Goal: Task Accomplishment & Management: Complete application form

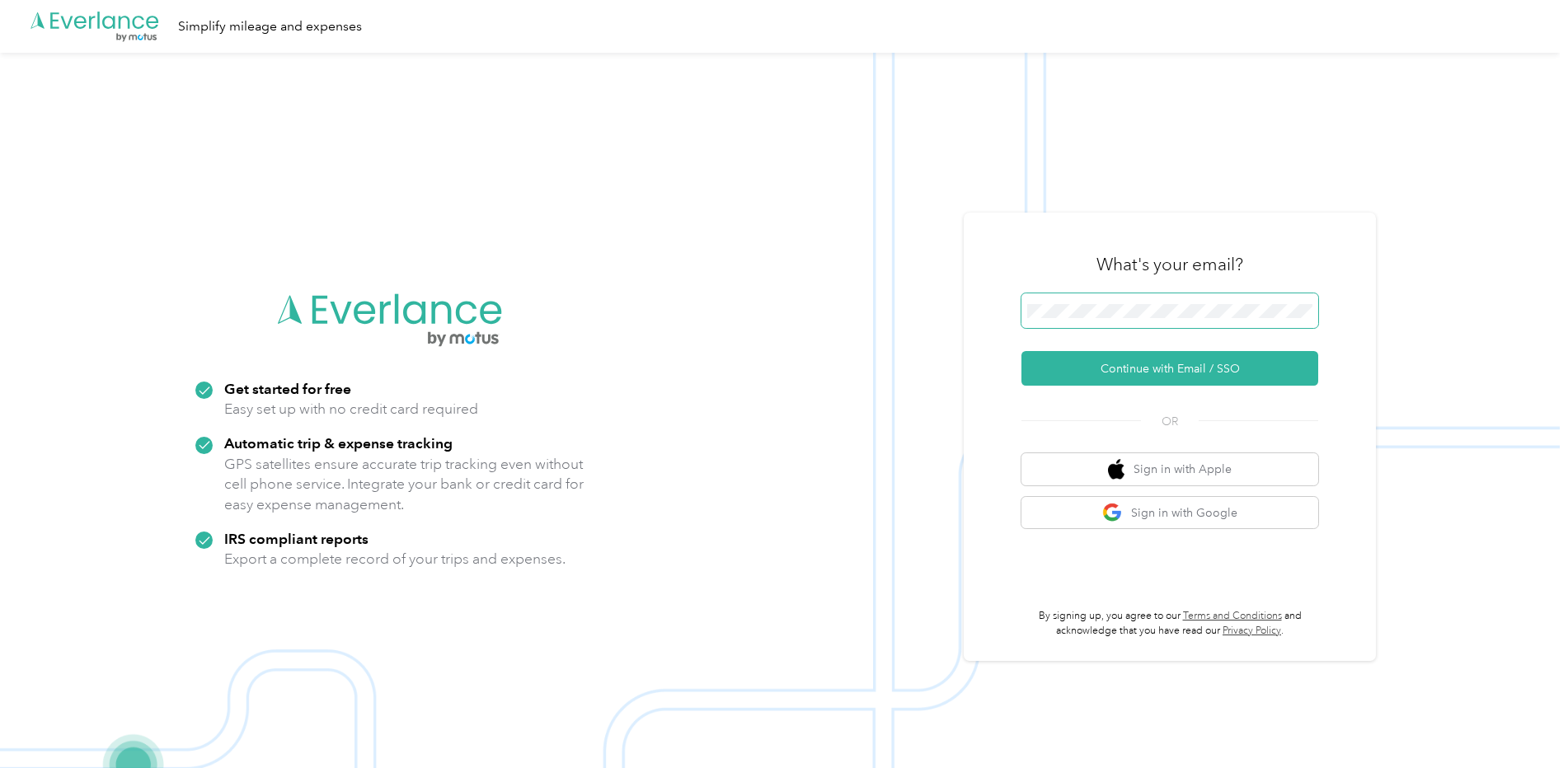
drag, startPoint x: 1077, startPoint y: 278, endPoint x: 1079, endPoint y: 299, distance: 21.1
click at [1078, 284] on div "What's your email?" at bounding box center [1169, 264] width 296 height 58
click at [1021, 352] on button "Continue with Email / SSO" at bounding box center [1169, 368] width 296 height 34
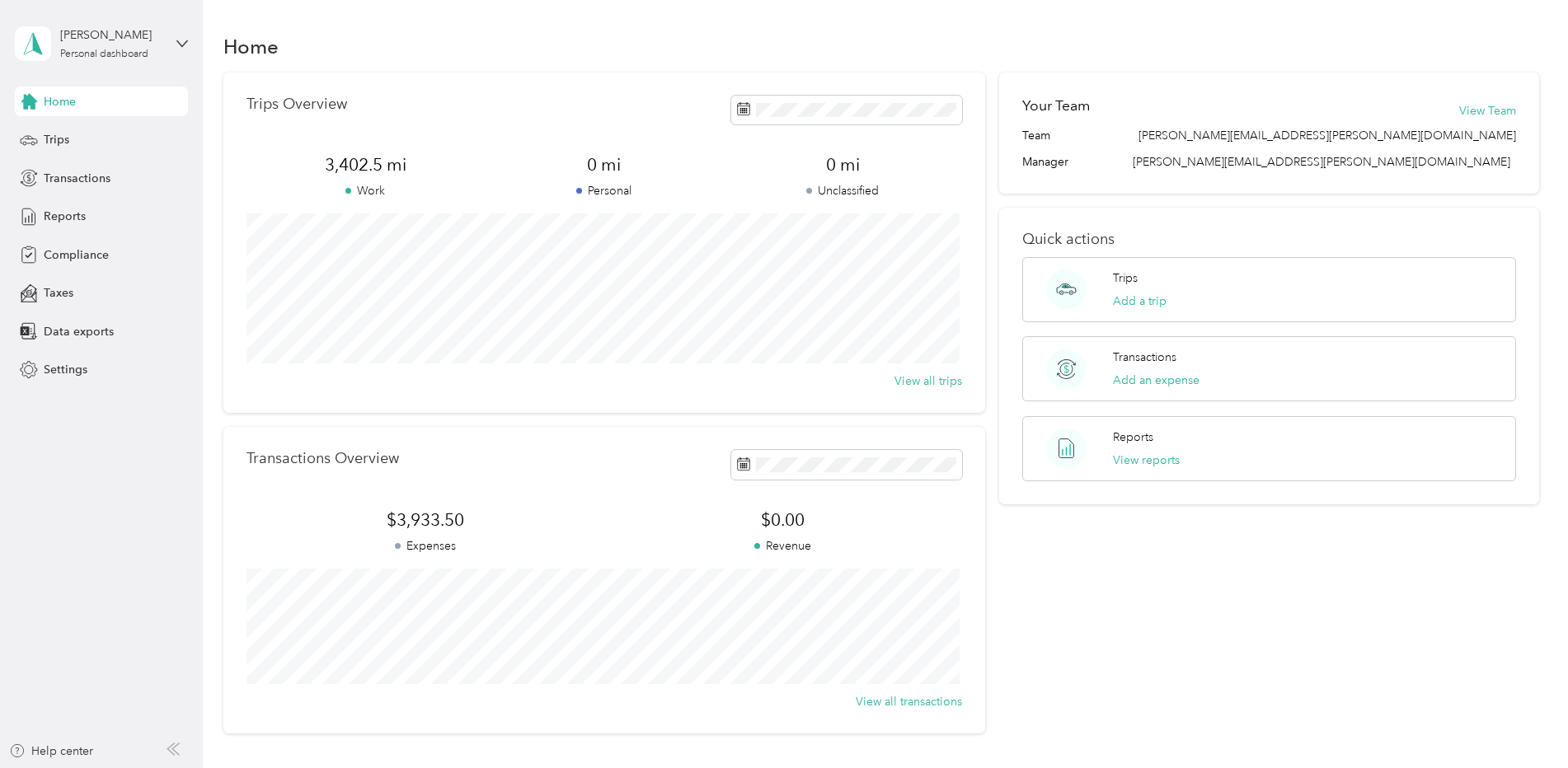
click at [84, 237] on div "Home Trips Transactions Reports Compliance Taxes Data exports Settings" at bounding box center [101, 235] width 173 height 298
click at [87, 251] on span "Compliance" at bounding box center [76, 255] width 65 height 18
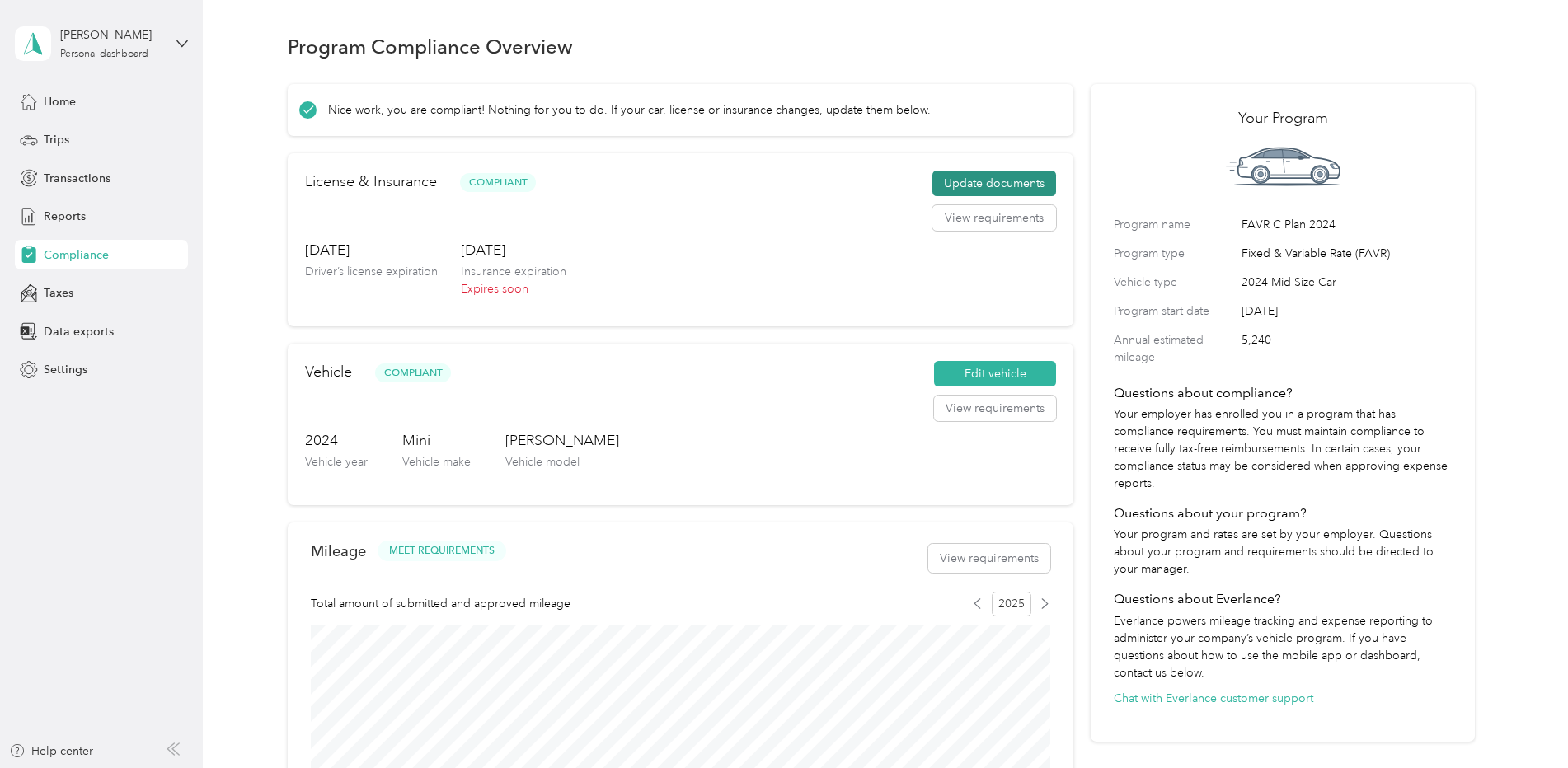
click at [971, 187] on button "Update documents" at bounding box center [995, 183] width 124 height 27
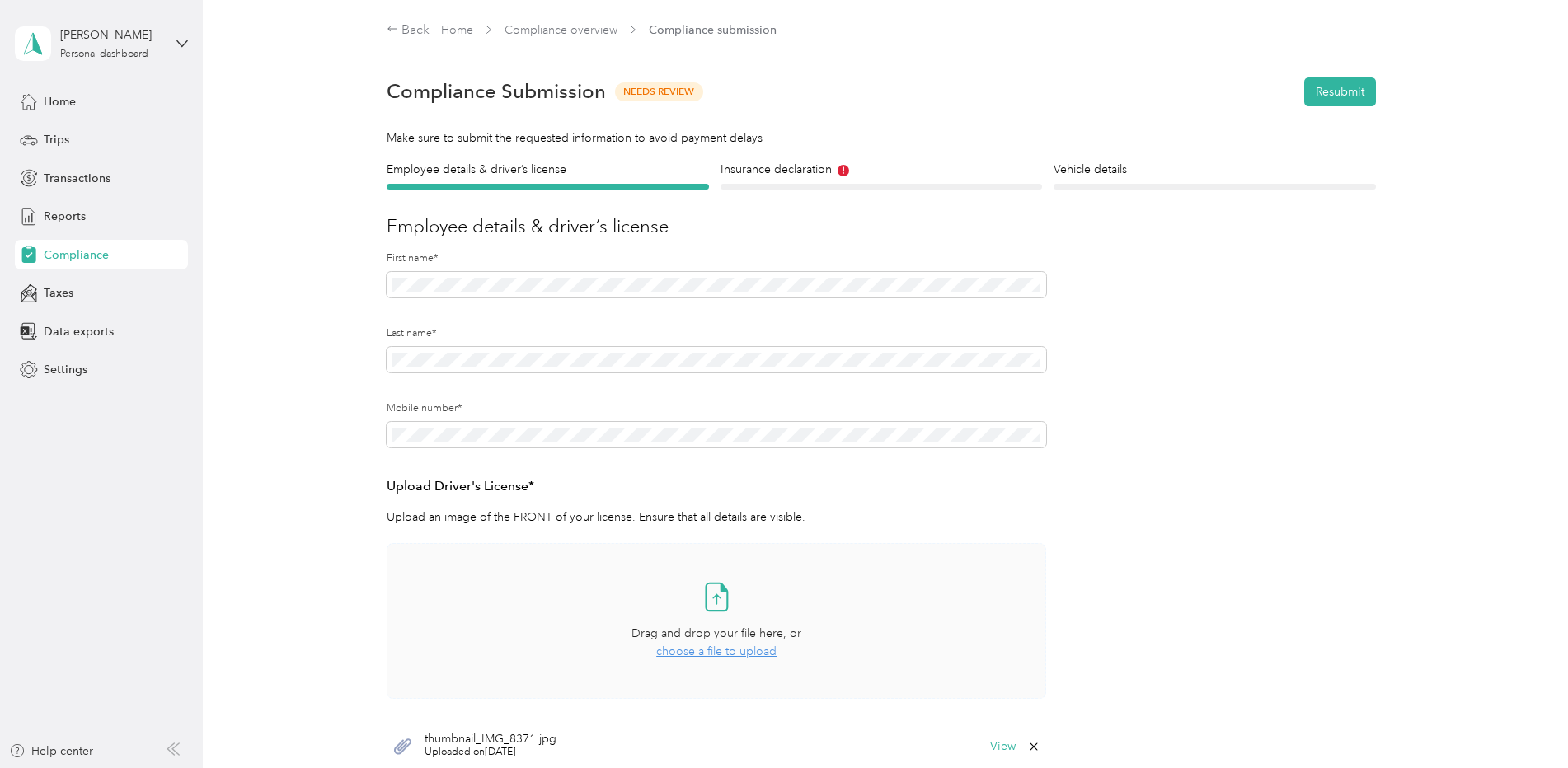
scroll to position [311, 0]
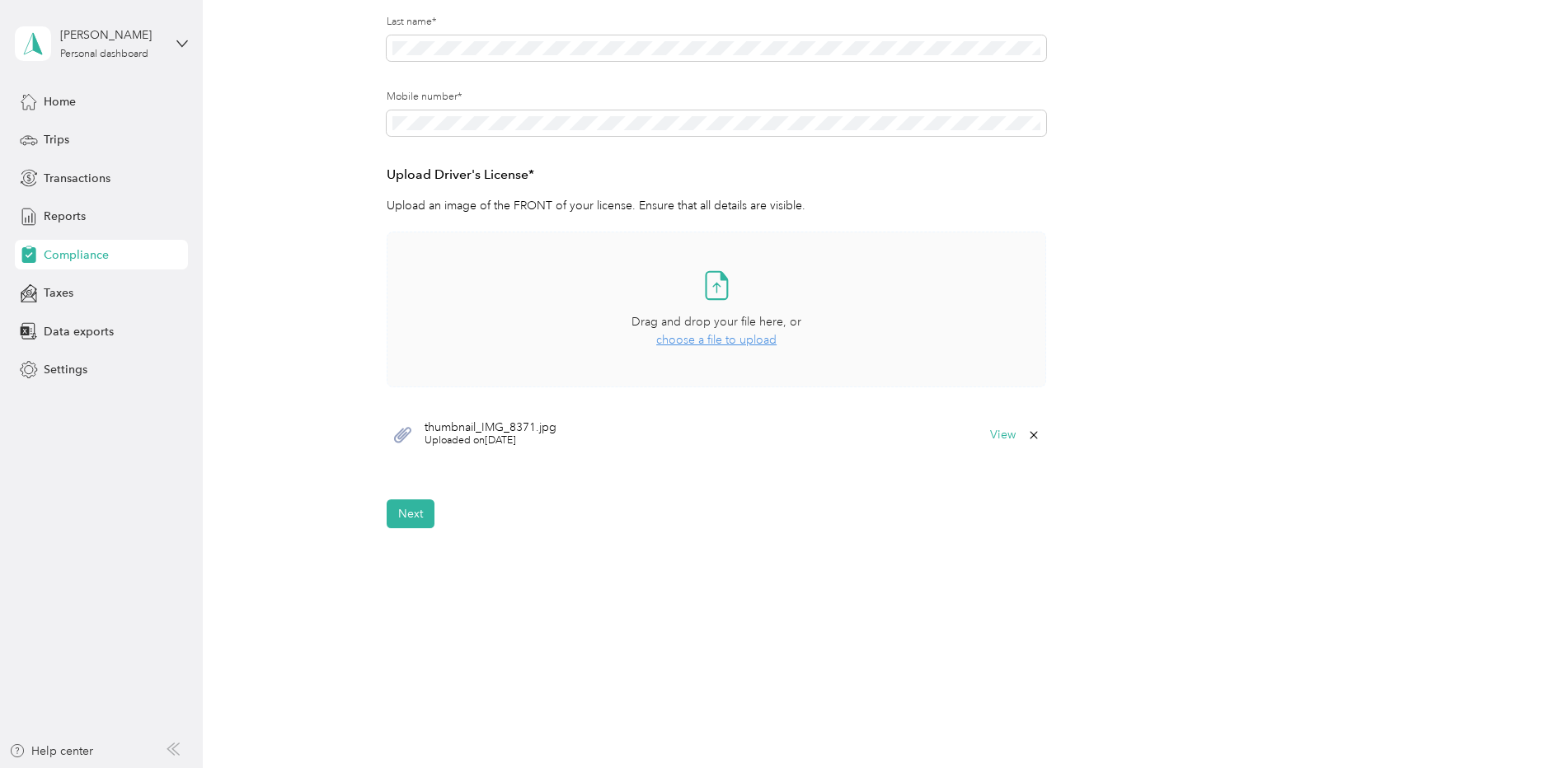
click at [729, 342] on span "choose a file to upload" at bounding box center [716, 340] width 120 height 14
click at [999, 480] on button "View" at bounding box center [1003, 484] width 26 height 12
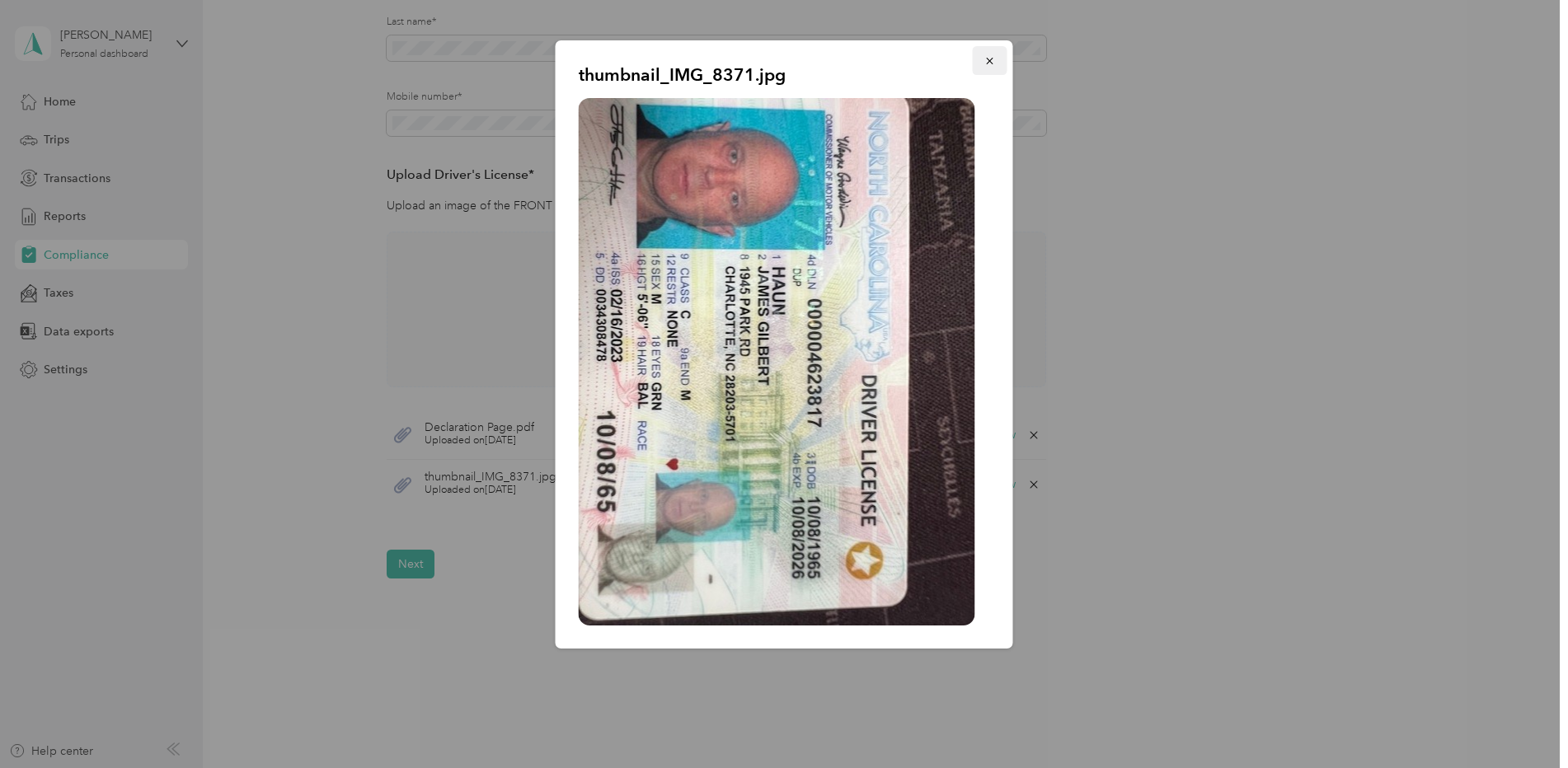
click at [985, 66] on icon "button" at bounding box center [990, 61] width 12 height 12
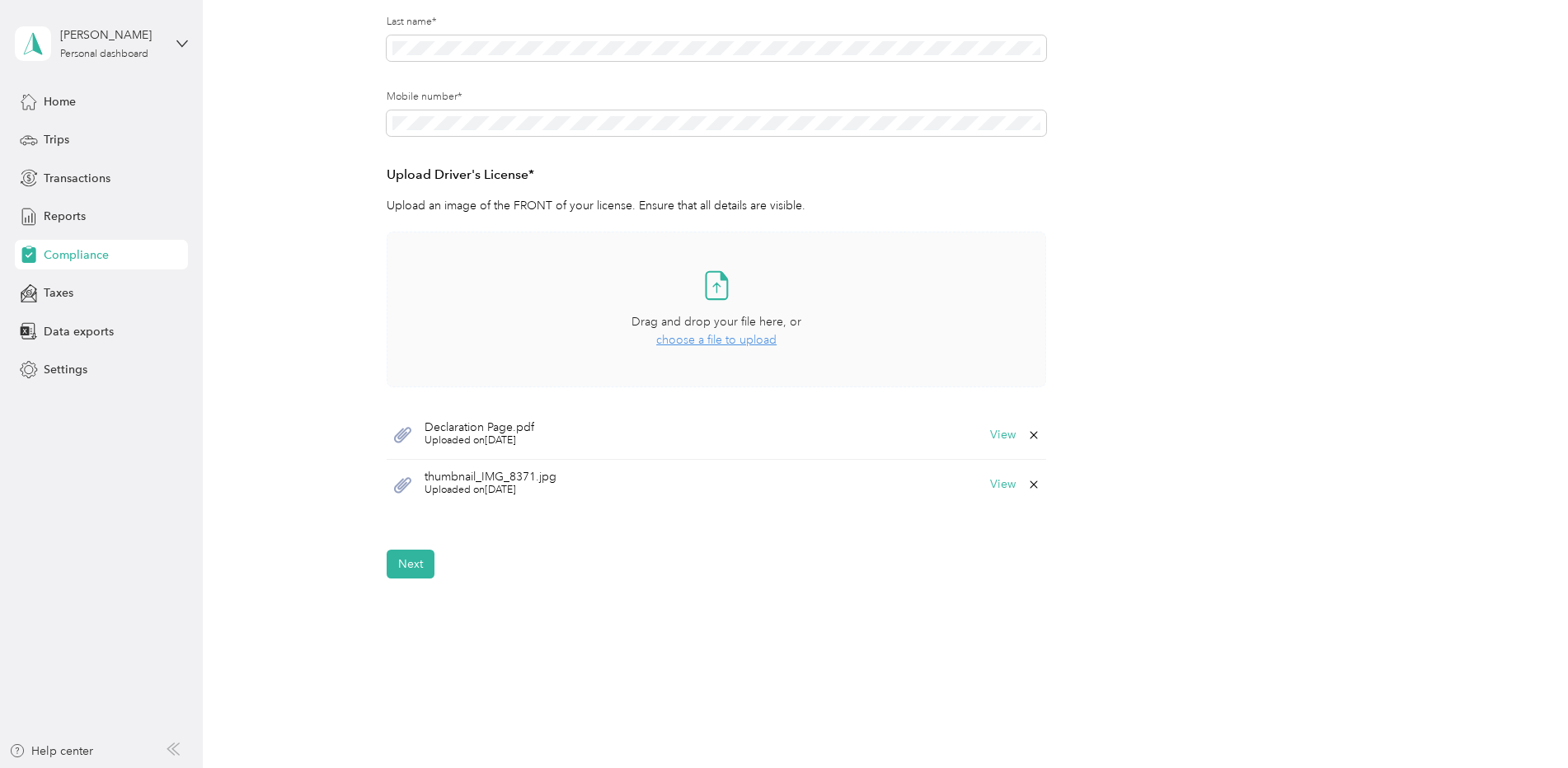
click at [1029, 436] on icon at bounding box center [1033, 434] width 13 height 13
click at [984, 448] on button "Yes" at bounding box center [990, 446] width 33 height 27
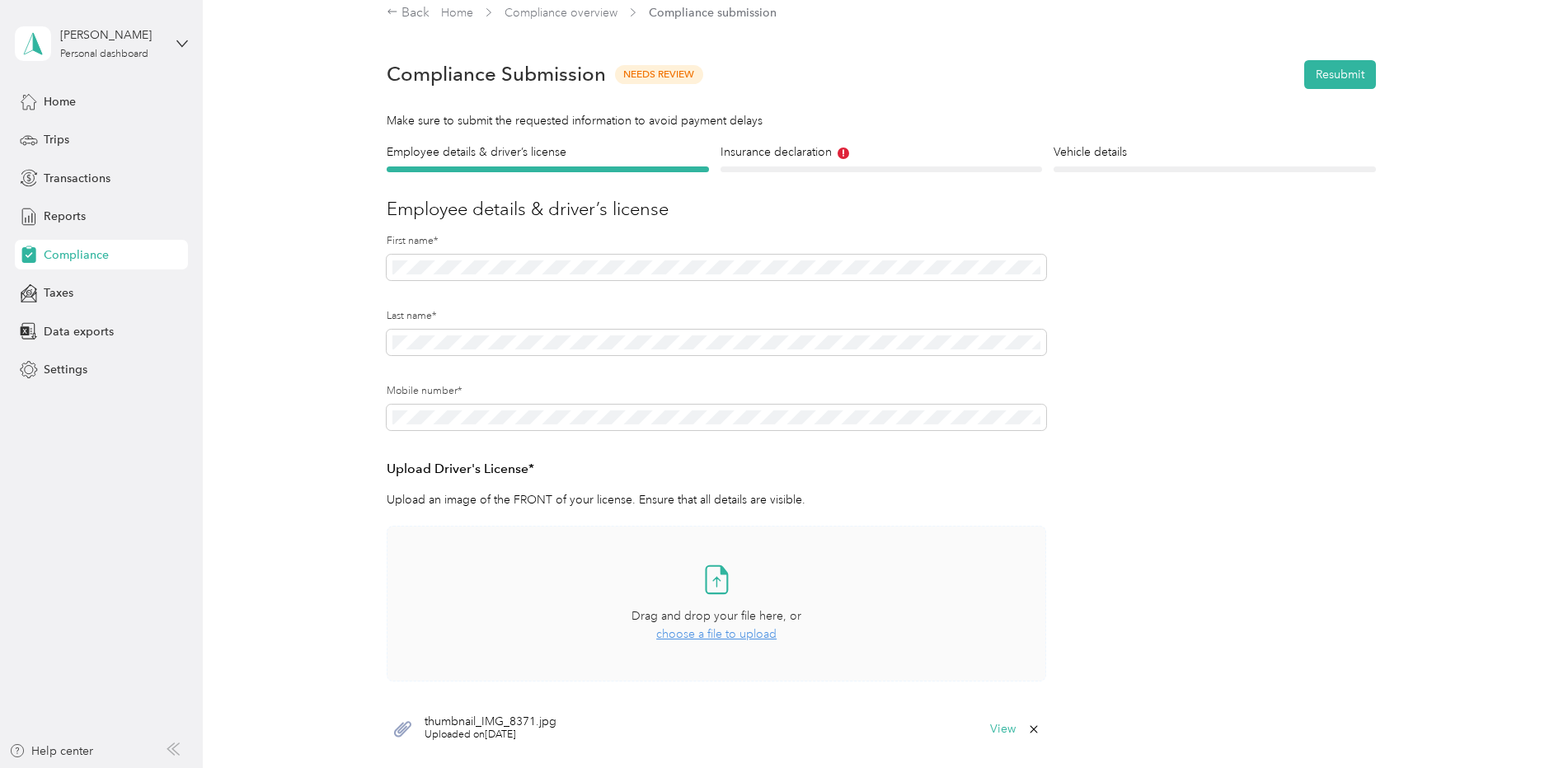
scroll to position [0, 0]
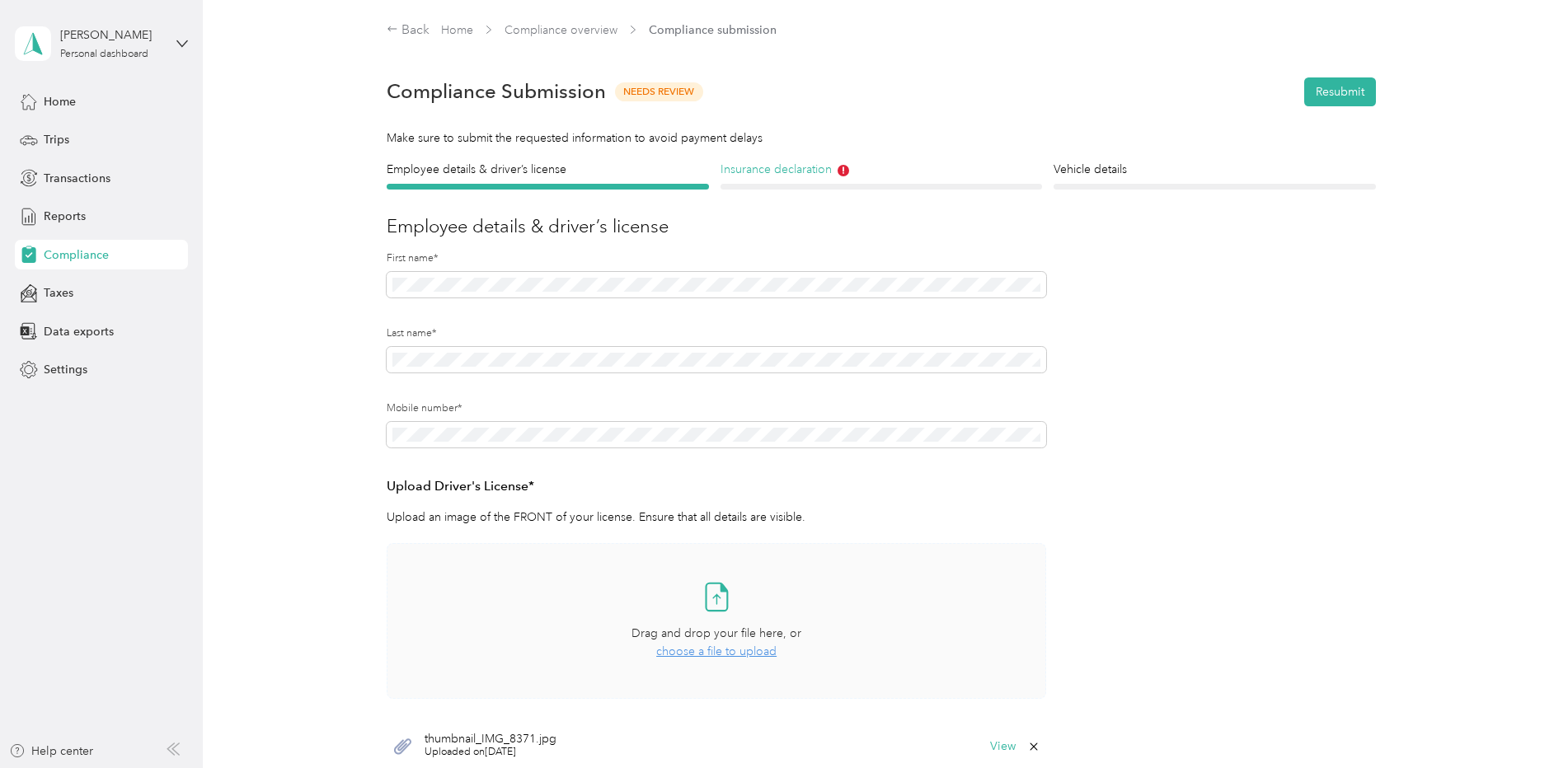
click at [766, 171] on h4 "Insurance declaration" at bounding box center [882, 169] width 322 height 18
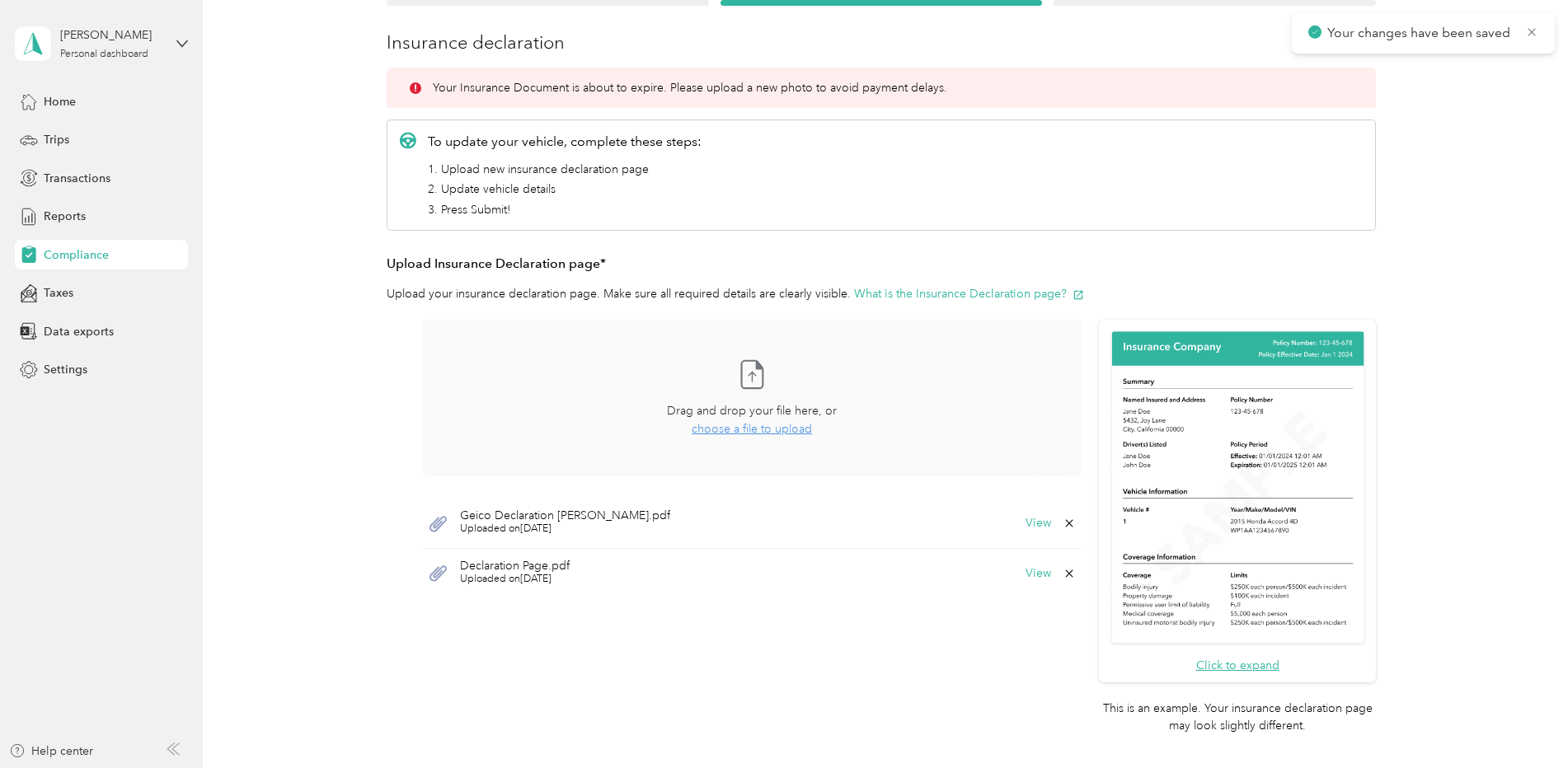
scroll to position [185, 0]
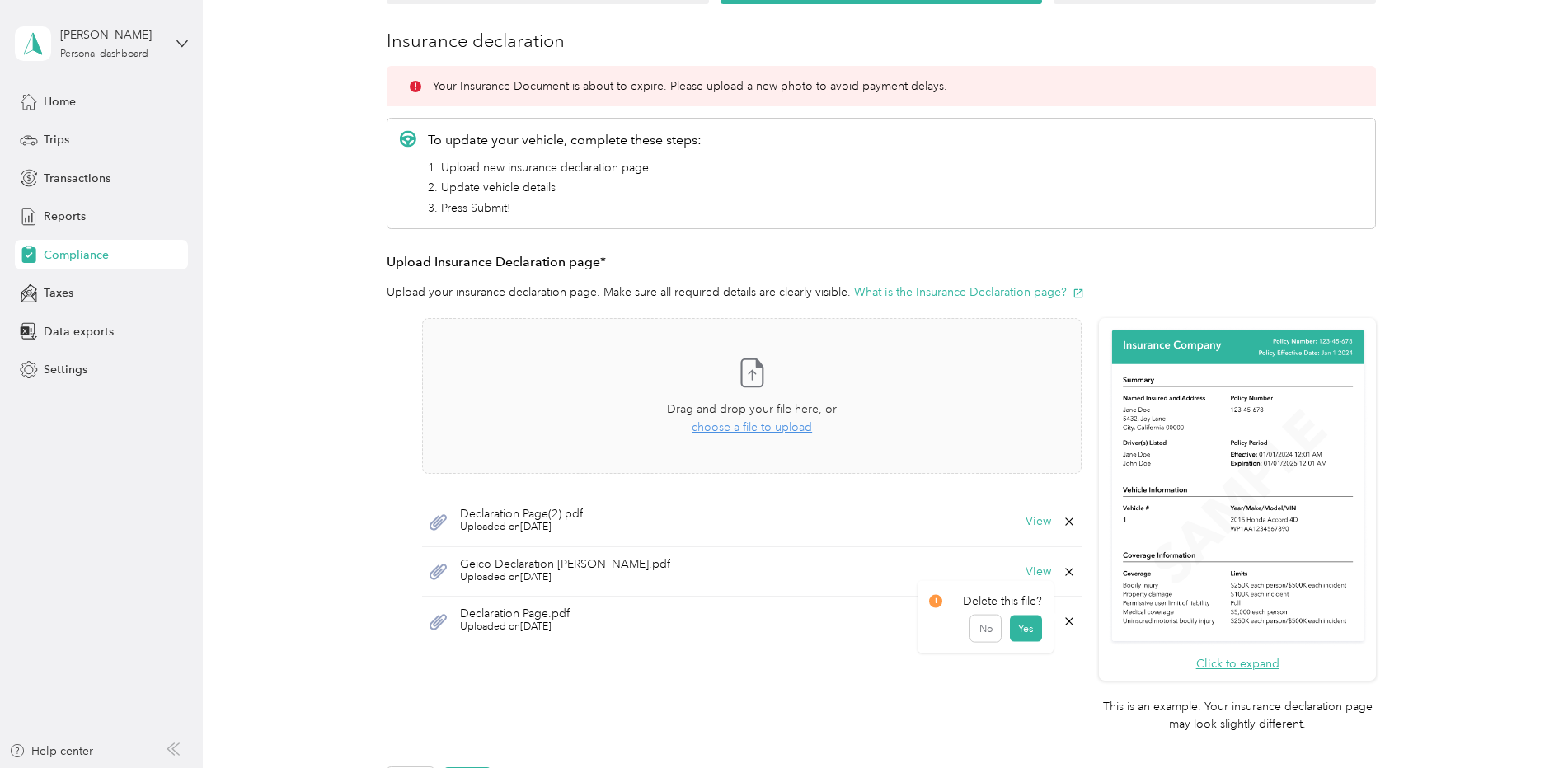
click at [1070, 621] on icon at bounding box center [1069, 620] width 13 height 13
click at [1017, 635] on button "Yes" at bounding box center [1025, 632] width 33 height 27
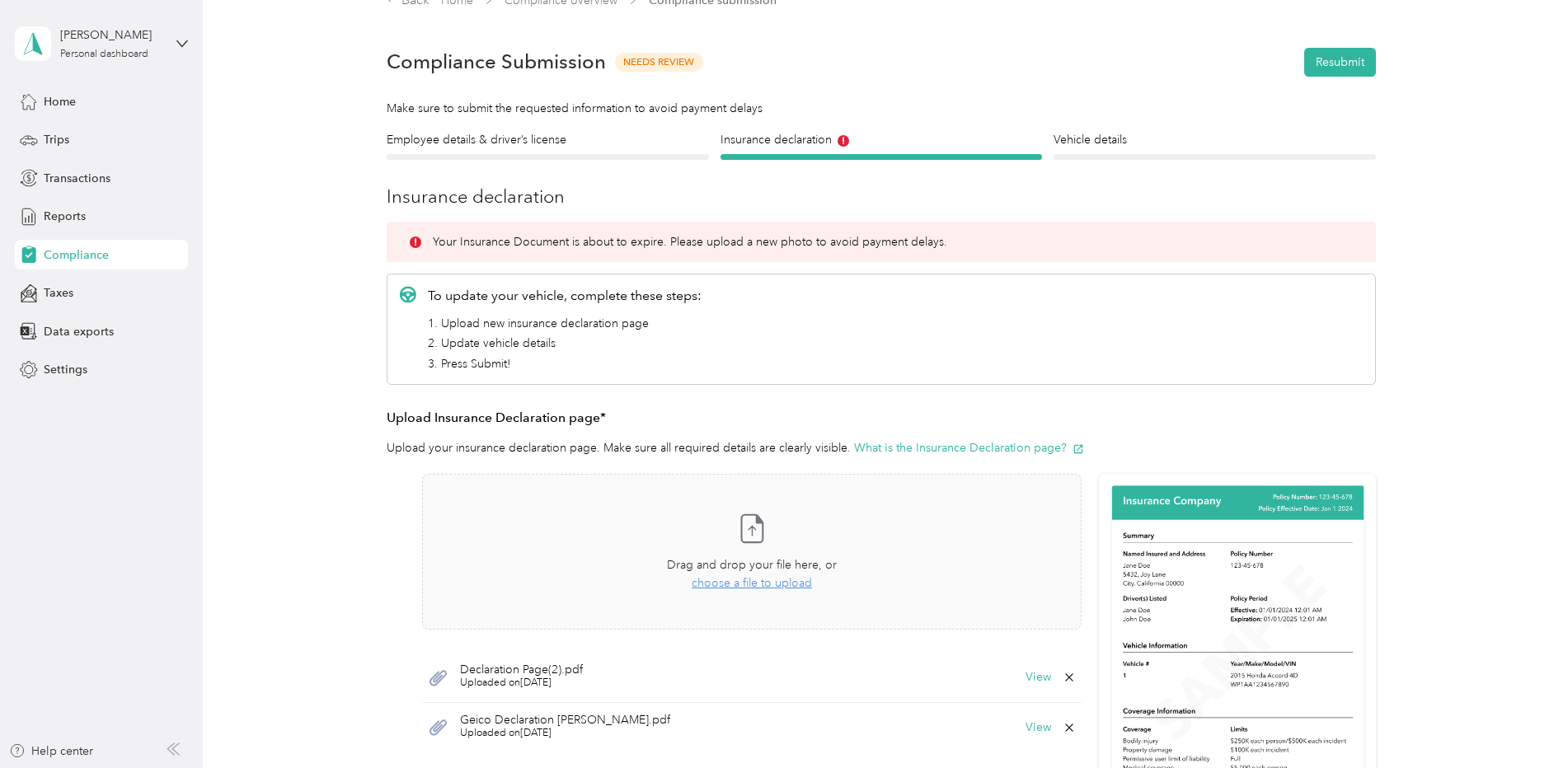
scroll to position [0, 0]
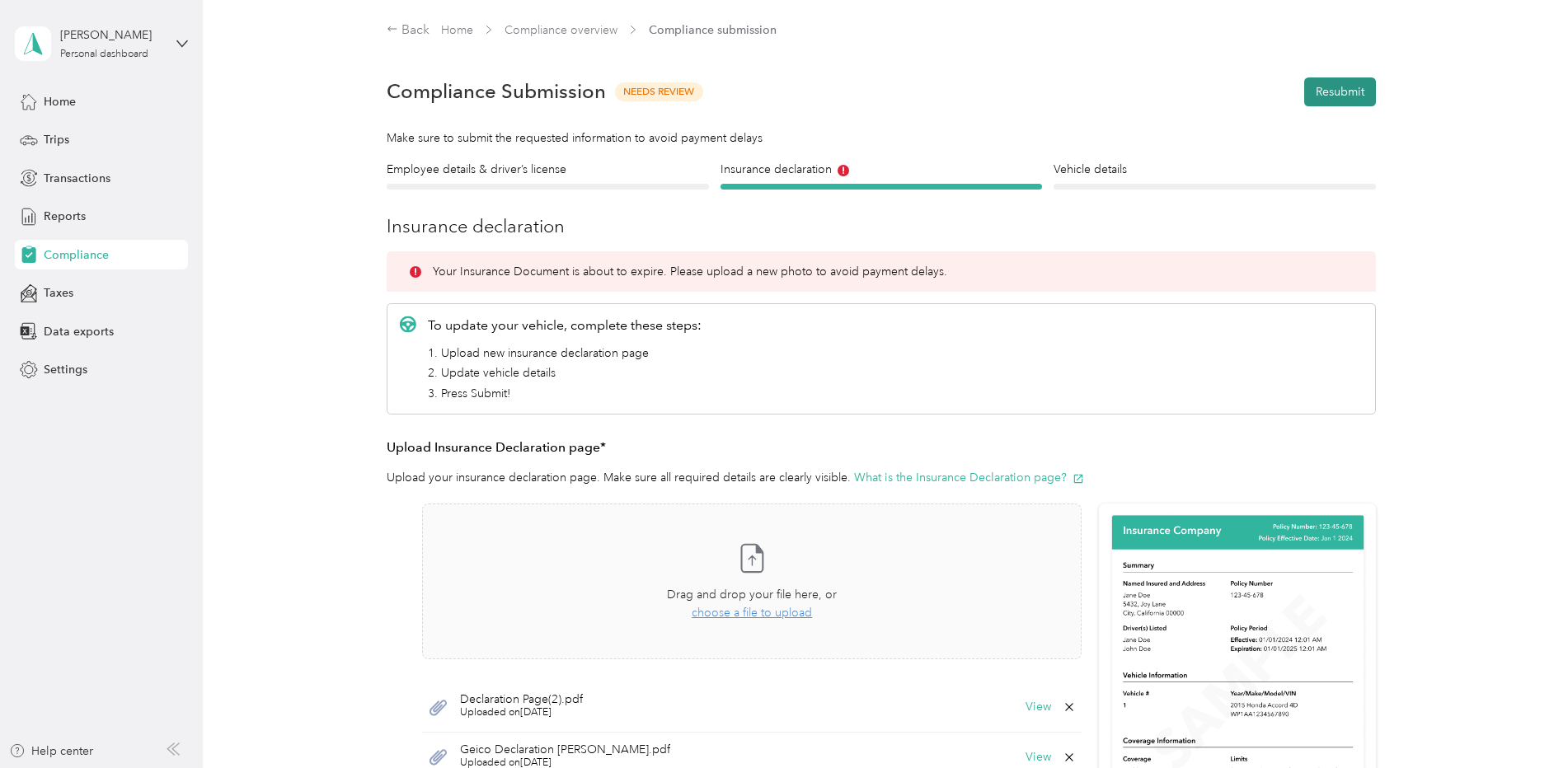
click at [1322, 96] on button "Resubmit" at bounding box center [1339, 92] width 72 height 29
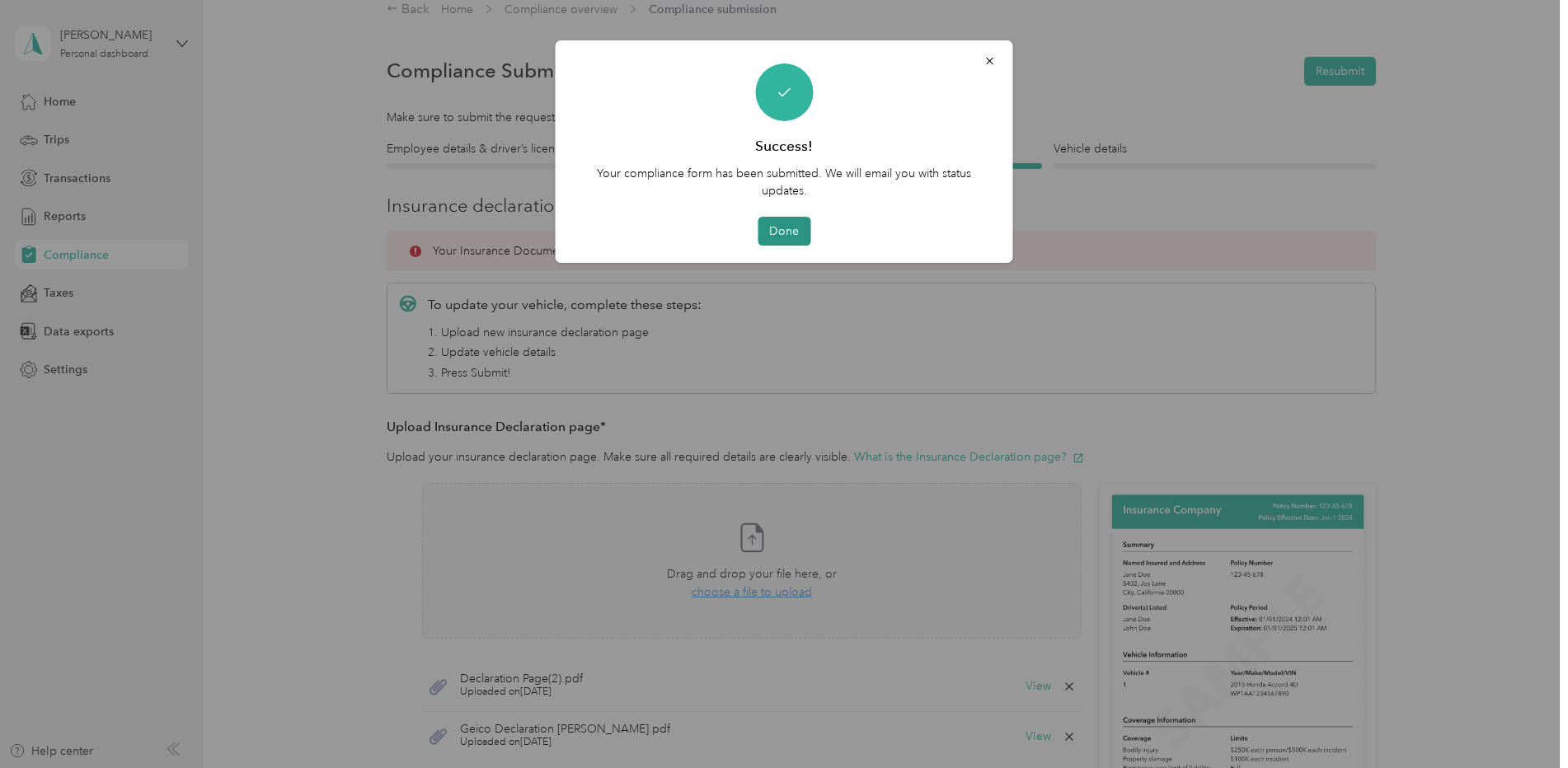
click at [768, 237] on button "Done" at bounding box center [784, 230] width 53 height 29
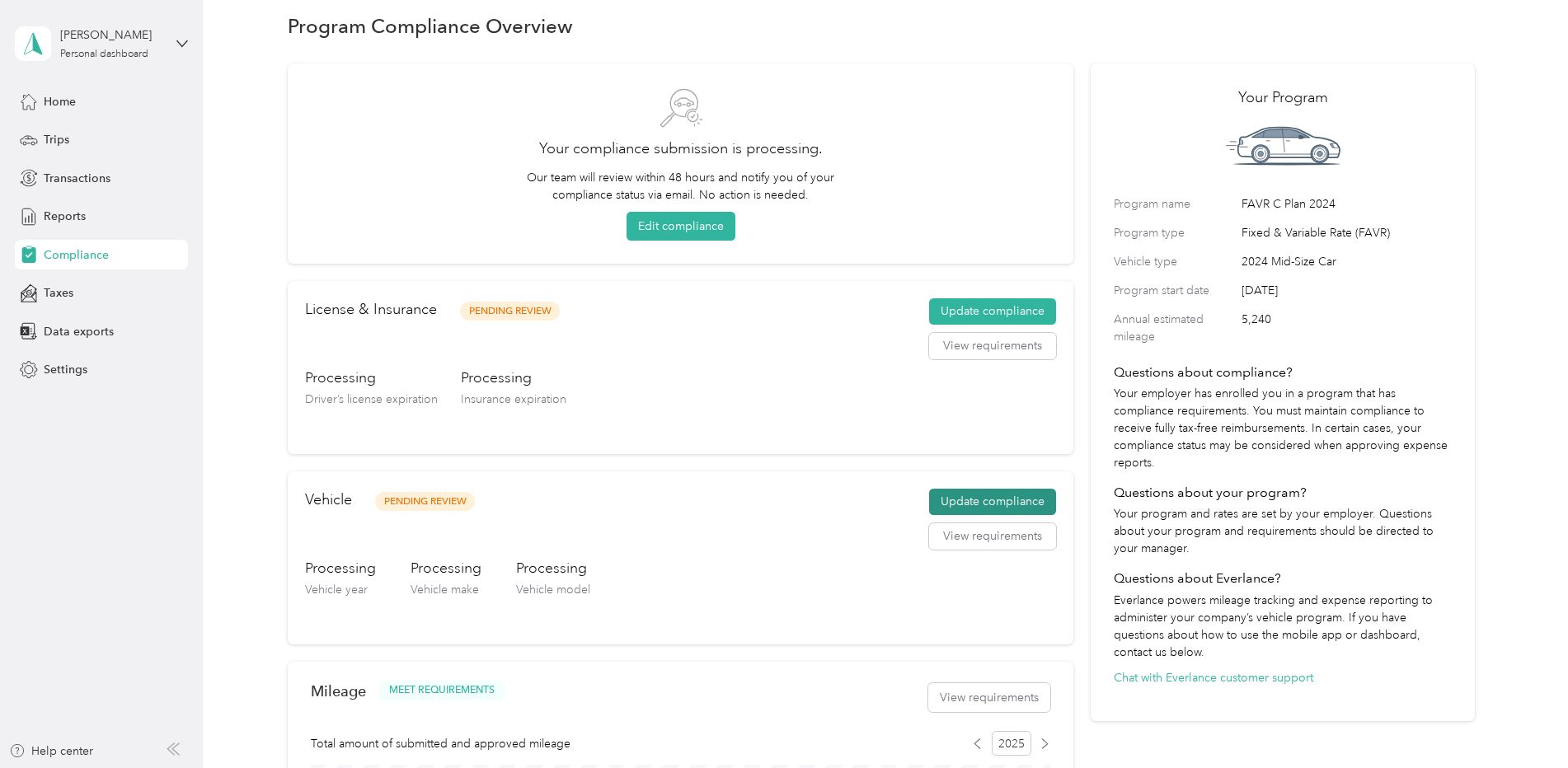
click at [975, 507] on button "Update compliance" at bounding box center [992, 501] width 127 height 27
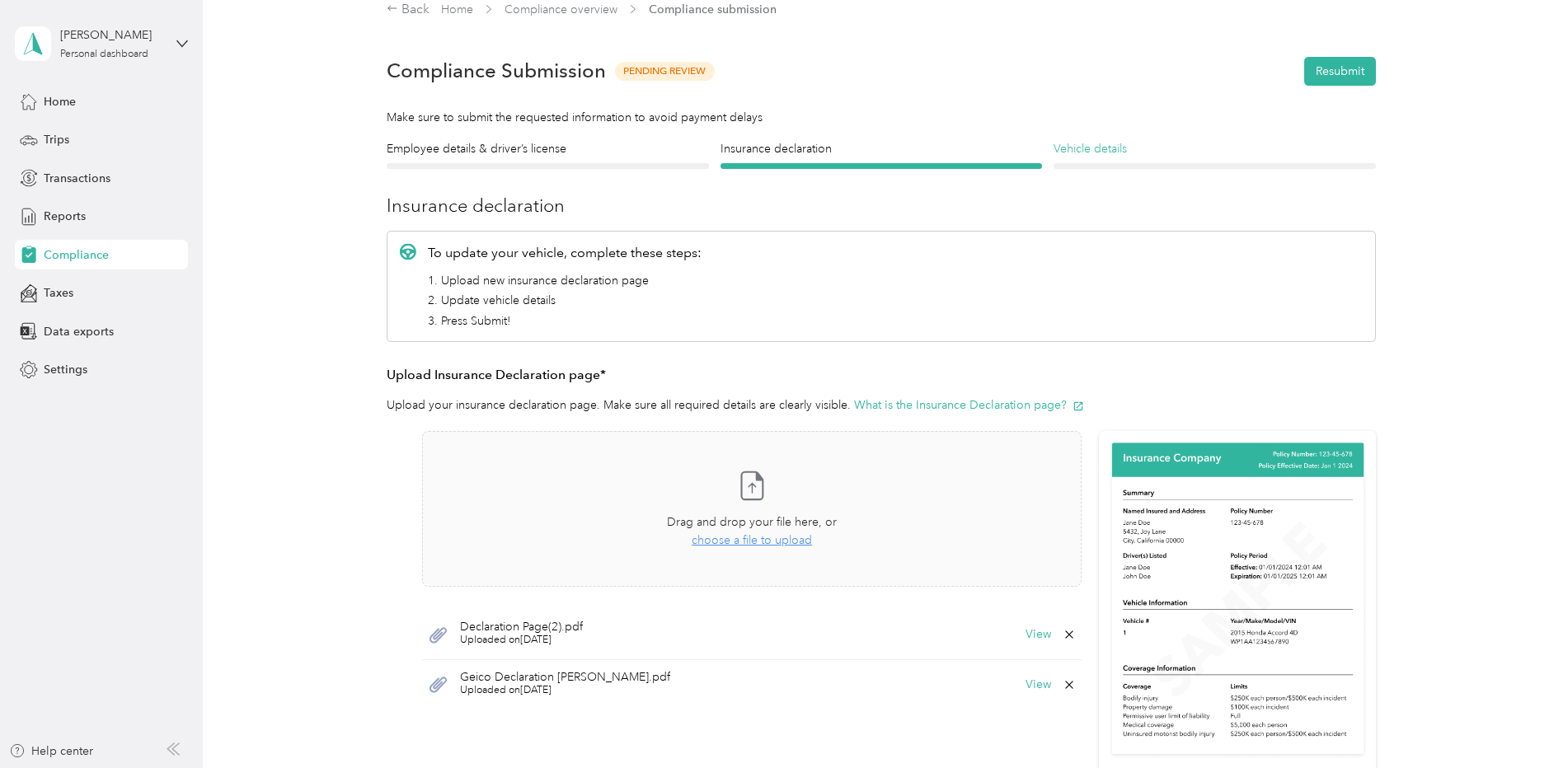
click at [1089, 158] on h4 "Vehicle details" at bounding box center [1214, 149] width 322 height 18
